Goal: Information Seeking & Learning: Learn about a topic

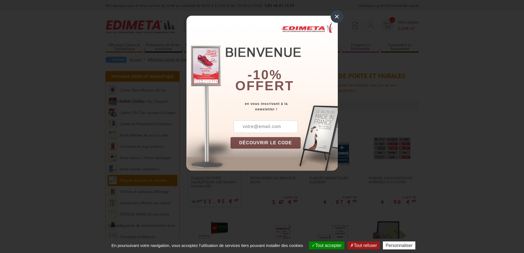
click at [339, 18] on div "×" at bounding box center [336, 16] width 13 height 13
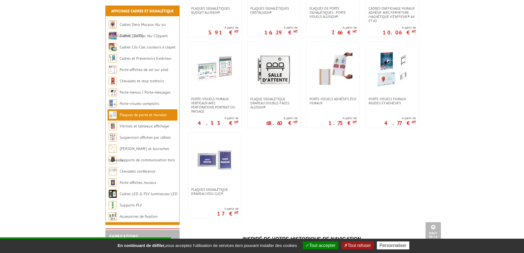
scroll to position [192, 0]
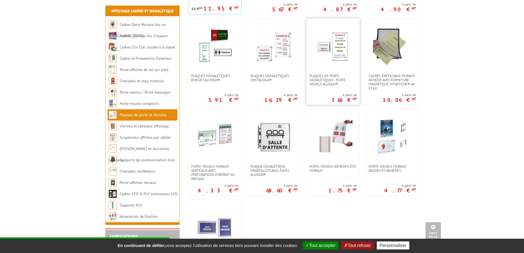
click at [341, 44] on img at bounding box center [333, 46] width 38 height 38
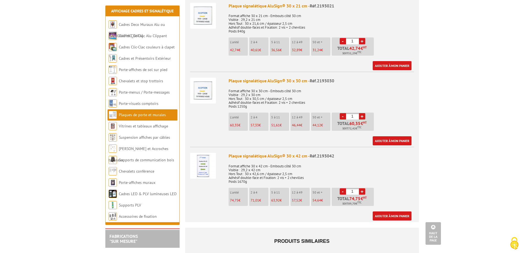
scroll to position [907, 0]
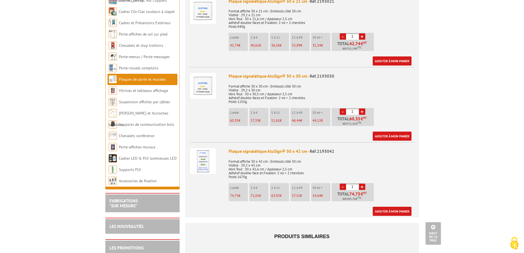
click at [200, 156] on img at bounding box center [203, 161] width 26 height 26
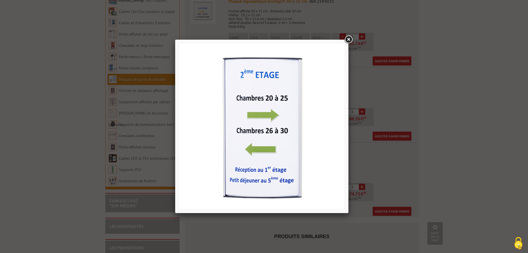
click at [349, 40] on link at bounding box center [348, 40] width 10 height 10
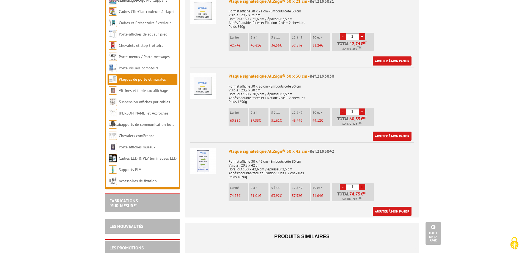
click at [202, 149] on img at bounding box center [203, 161] width 26 height 26
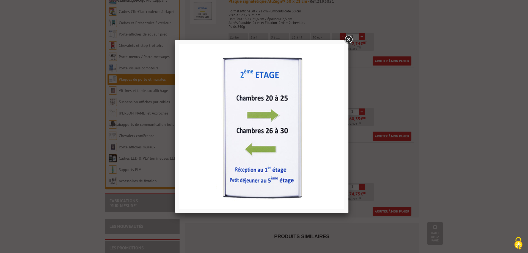
click at [352, 37] on link at bounding box center [348, 40] width 10 height 10
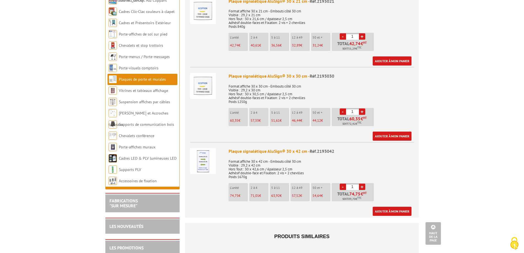
click at [207, 154] on img at bounding box center [203, 161] width 26 height 26
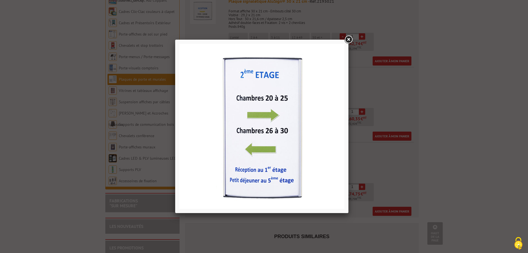
click at [349, 39] on link at bounding box center [348, 40] width 10 height 10
